Goal: Information Seeking & Learning: Learn about a topic

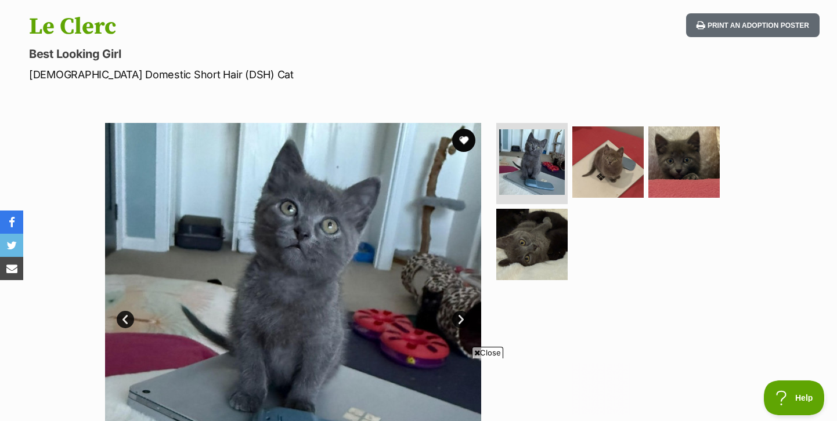
scroll to position [119, 0]
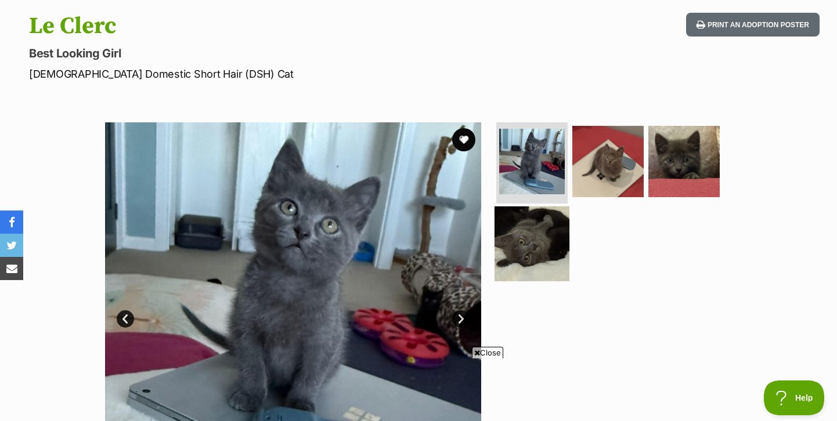
click at [522, 238] on img at bounding box center [531, 243] width 75 height 75
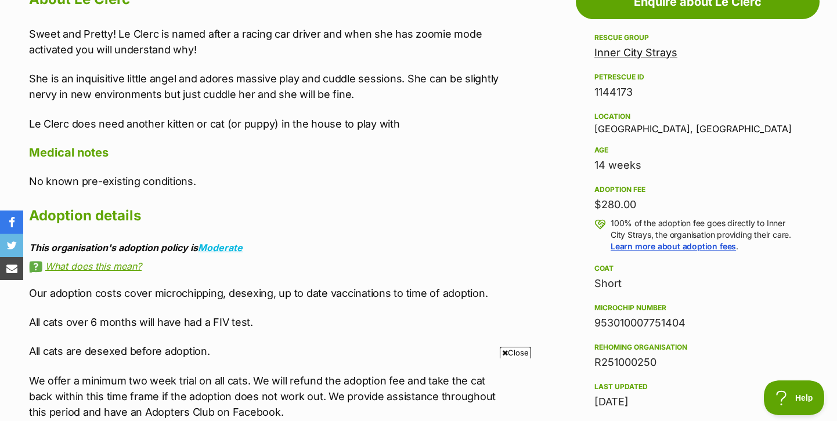
scroll to position [615, 0]
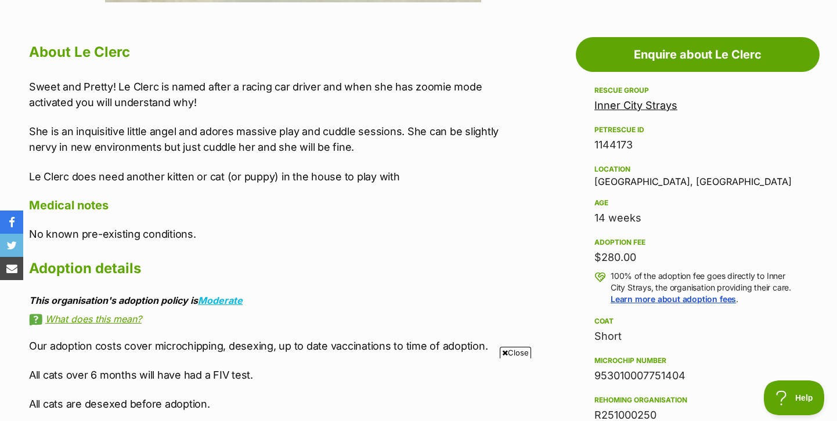
click at [650, 104] on link "Inner City Strays" at bounding box center [635, 105] width 83 height 12
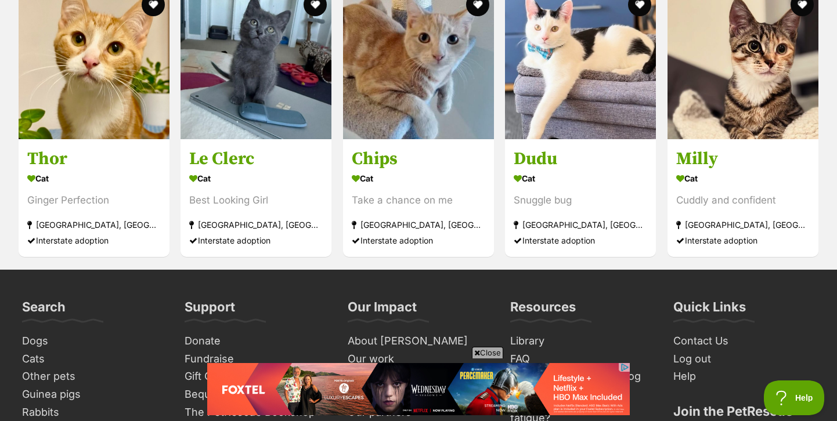
scroll to position [1993, 0]
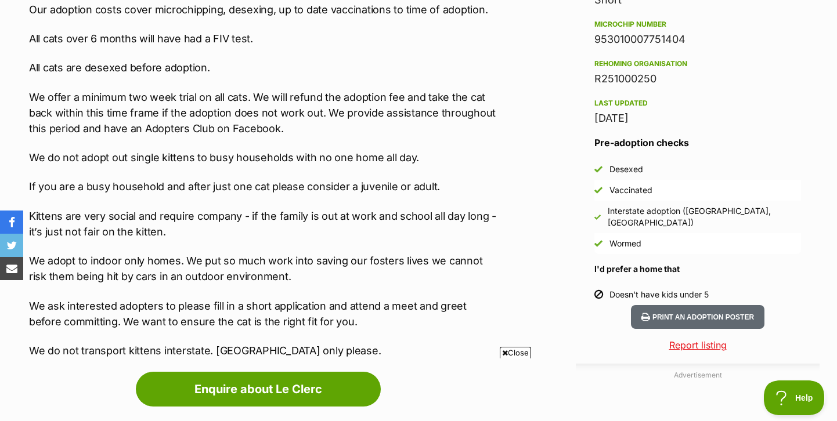
drag, startPoint x: 32, startPoint y: 157, endPoint x: 475, endPoint y: 187, distance: 444.3
click at [475, 187] on div "Our adoption costs cover microchipping, desexing, up to date vaccinations to ti…" at bounding box center [263, 180] width 469 height 357
copy div "We do not adopt out single kittens to busy households with no one home all day.…"
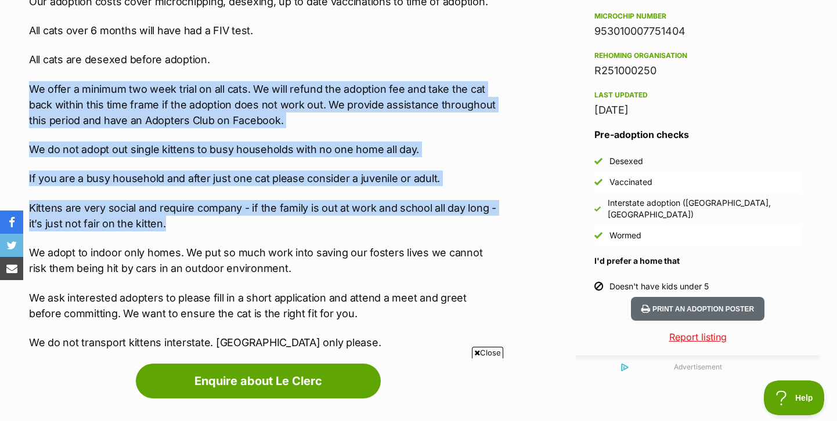
drag, startPoint x: 30, startPoint y: 85, endPoint x: 460, endPoint y: 223, distance: 452.0
click at [460, 223] on div "Our adoption costs cover microchipping, desexing, up to date vaccinations to ti…" at bounding box center [263, 172] width 469 height 357
copy div "We offer a minimum two week trial on all cats. We will refund the adoption fee …"
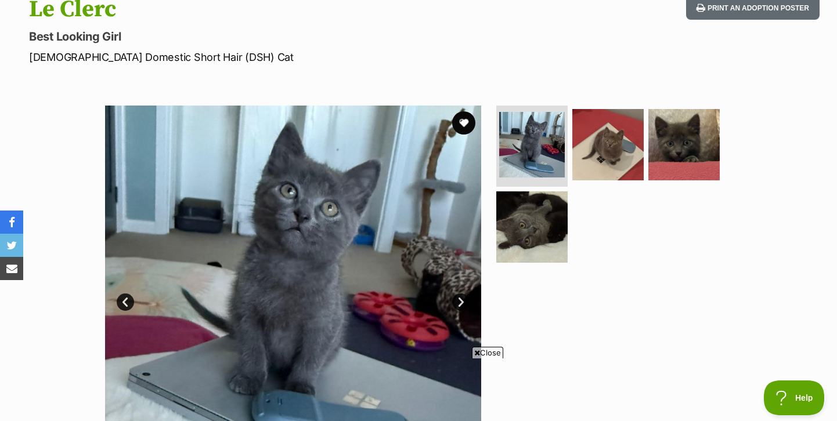
scroll to position [135, 0]
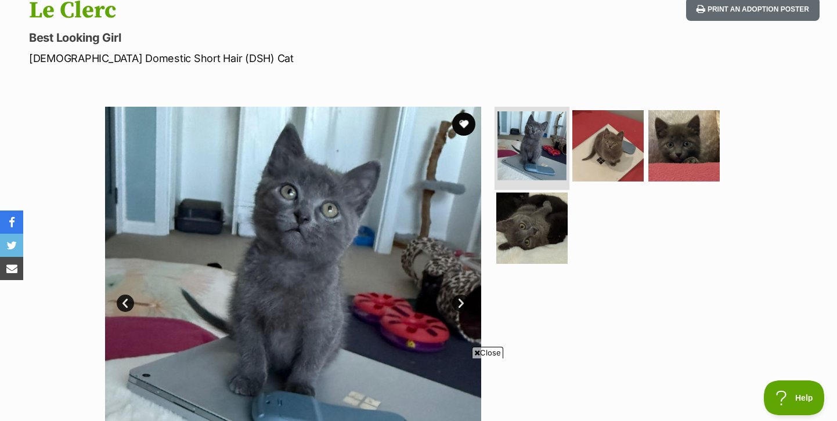
click at [539, 126] on img at bounding box center [531, 145] width 69 height 69
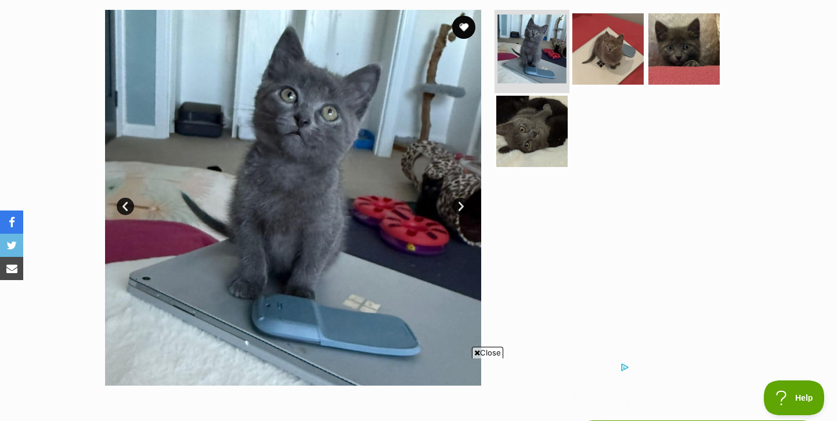
scroll to position [232, 0]
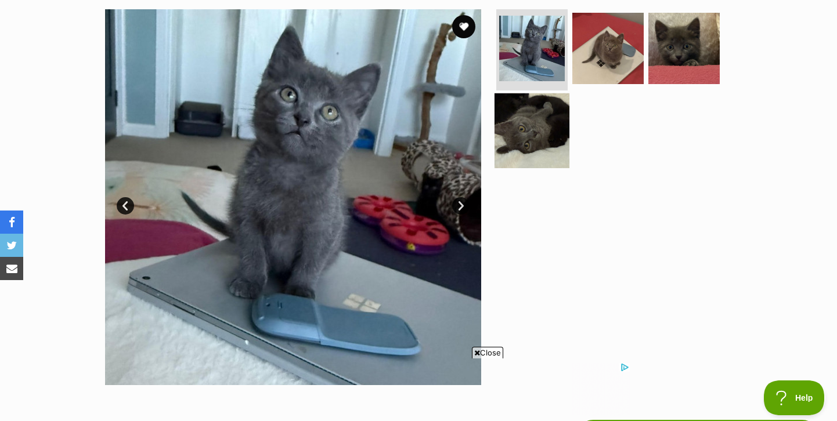
click at [539, 126] on img at bounding box center [531, 130] width 75 height 75
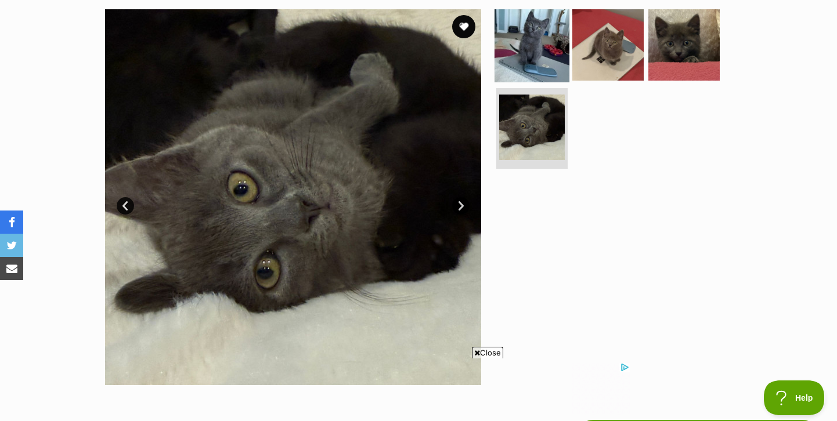
click at [543, 42] on img at bounding box center [531, 45] width 75 height 75
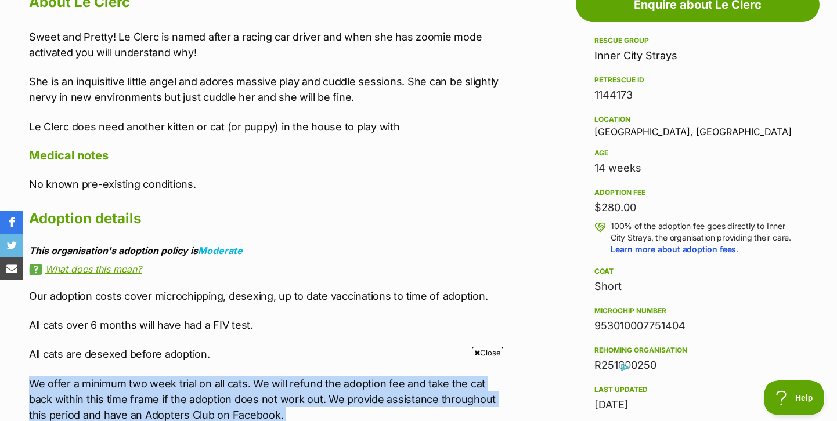
scroll to position [779, 0]
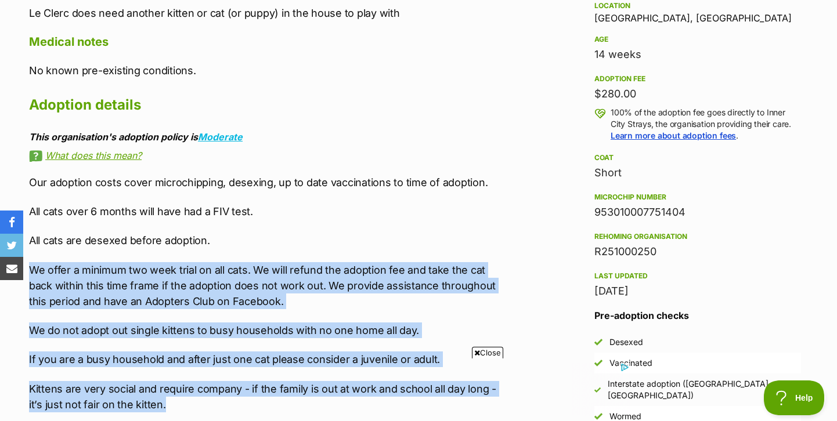
click at [393, 255] on div "Our adoption costs cover microchipping, desexing, up to date vaccinations to ti…" at bounding box center [263, 353] width 469 height 357
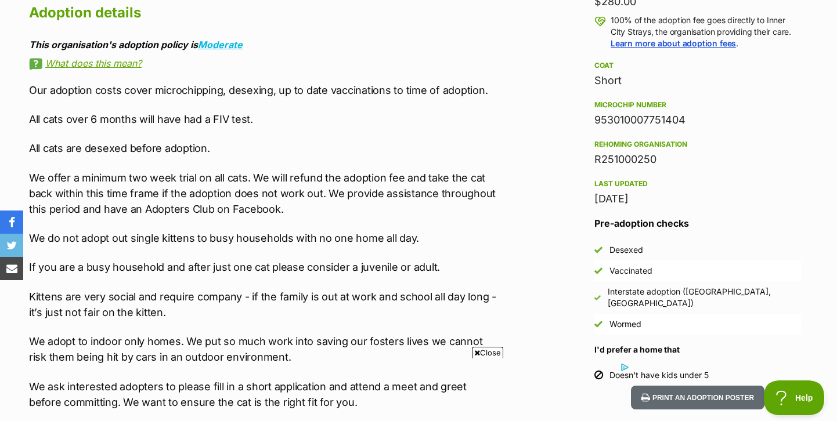
scroll to position [0, 0]
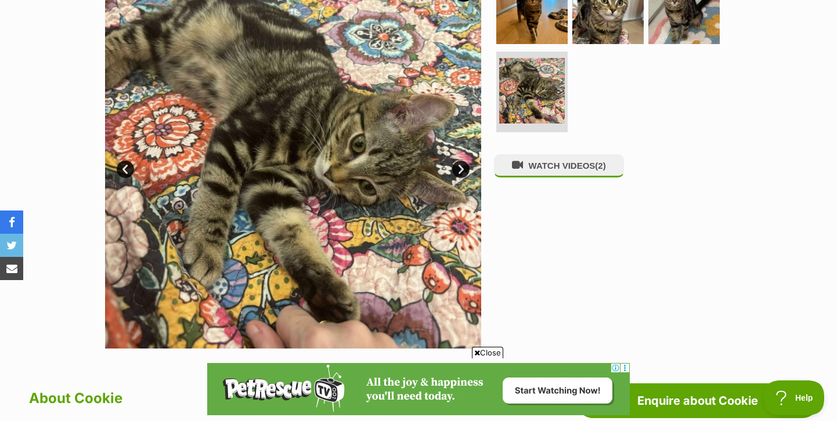
scroll to position [211, 0]
